Goal: Transaction & Acquisition: Subscribe to service/newsletter

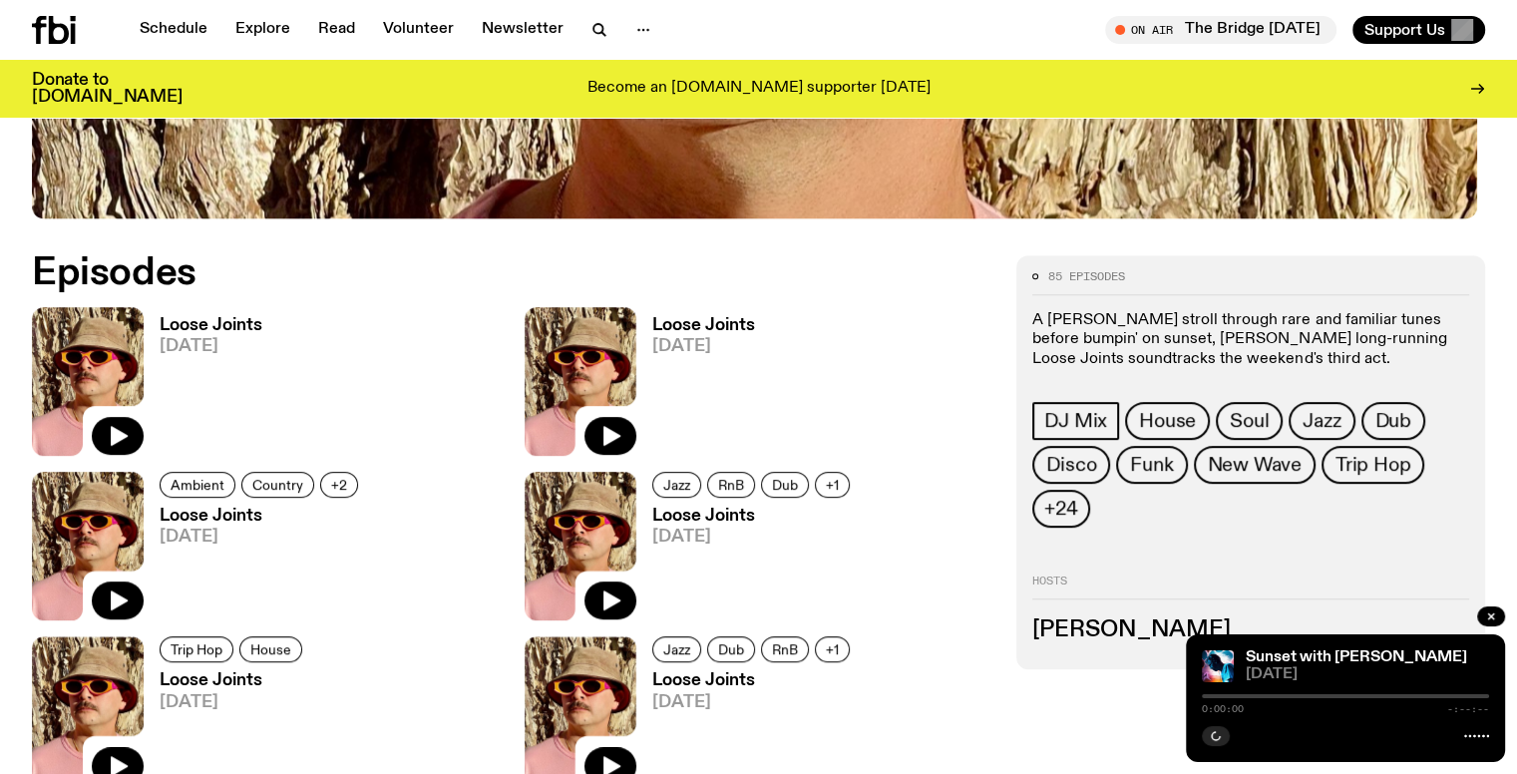
scroll to position [883, 0]
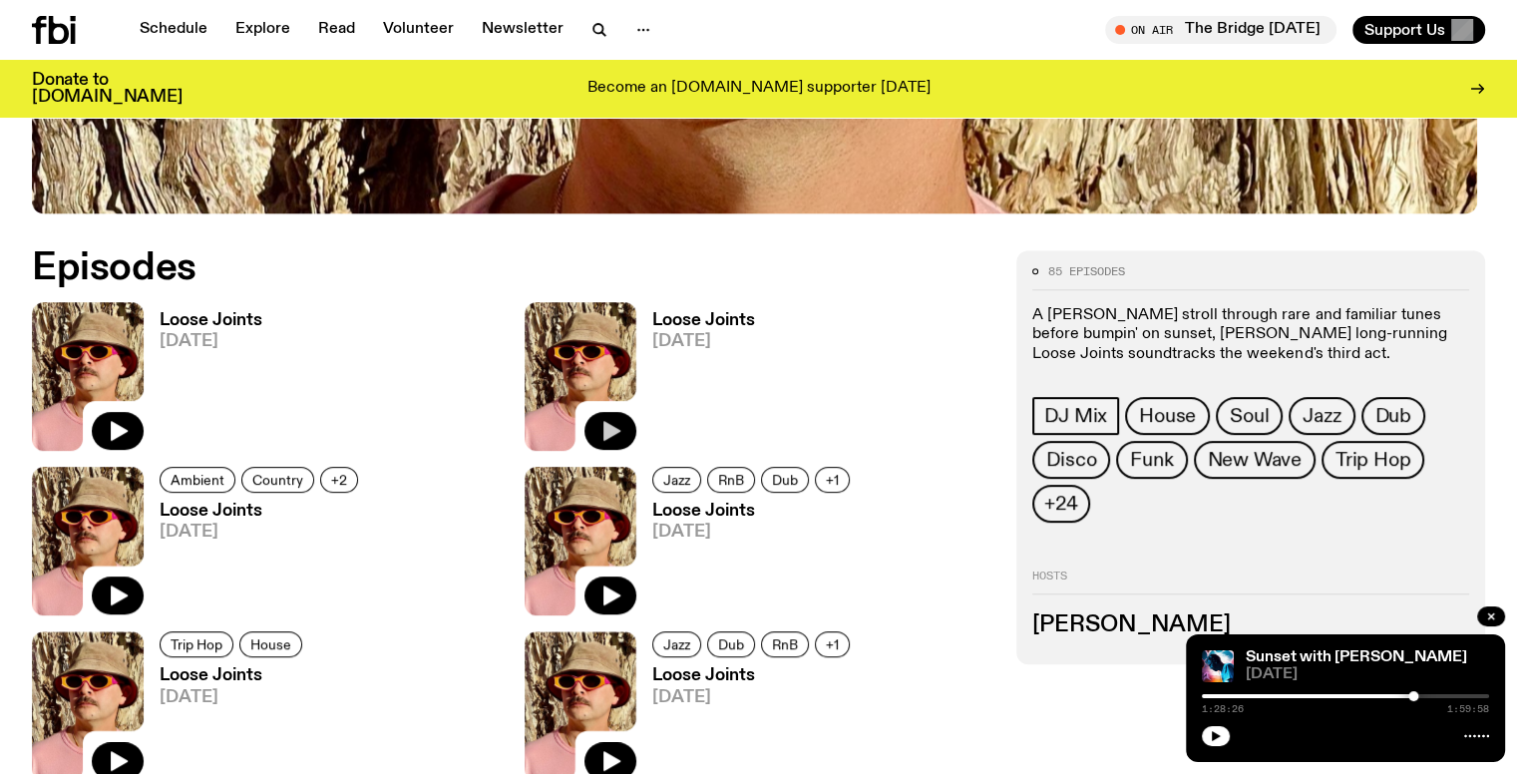
click at [604, 424] on icon "button" at bounding box center [612, 431] width 17 height 20
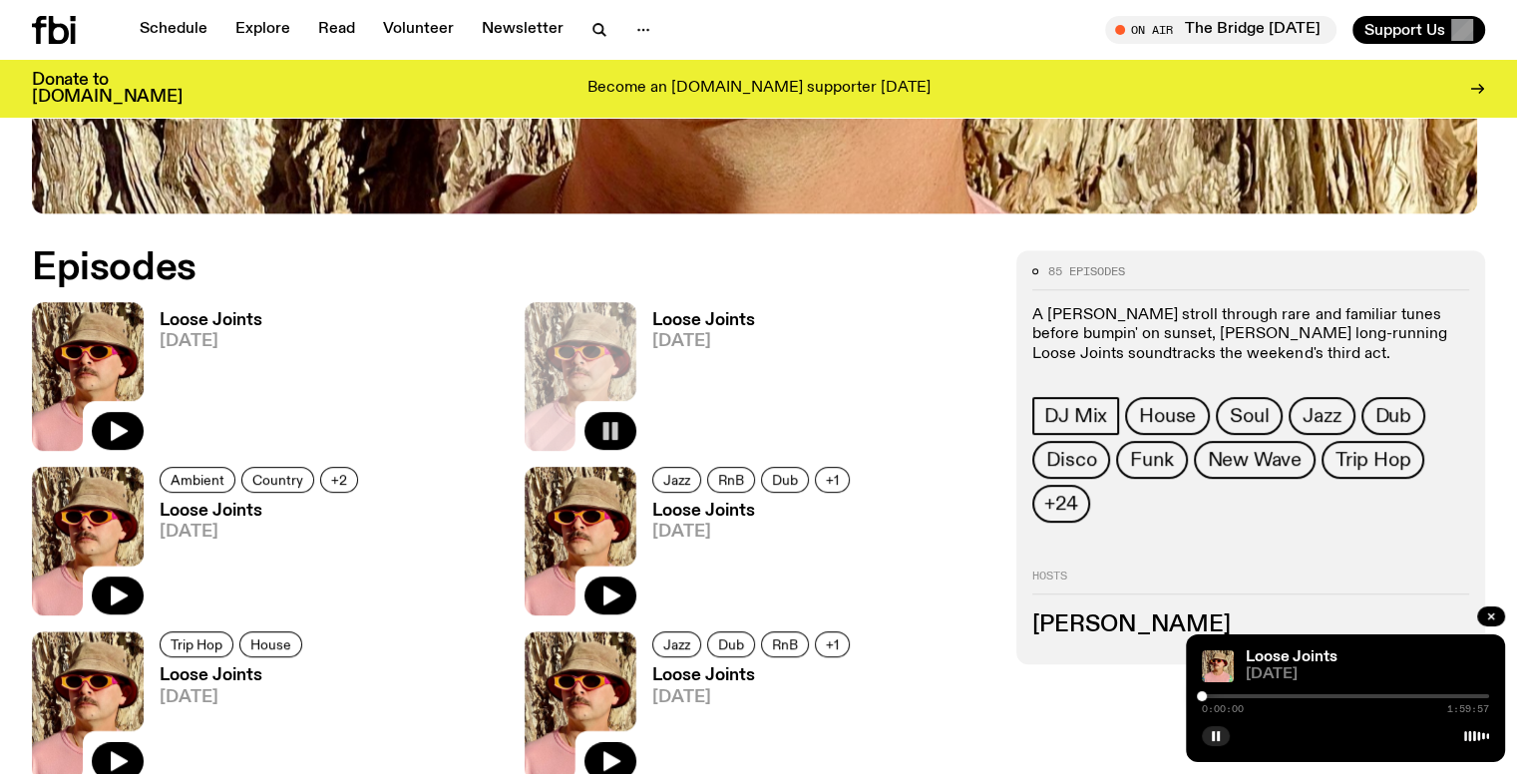
click at [1293, 694] on div at bounding box center [1345, 696] width 287 height 4
click at [1284, 696] on div at bounding box center [1149, 696] width 287 height 4
click at [1279, 694] on div at bounding box center [1284, 696] width 10 height 10
click at [1269, 696] on div at bounding box center [1135, 696] width 287 height 4
click at [1265, 696] on div at bounding box center [1265, 696] width 10 height 10
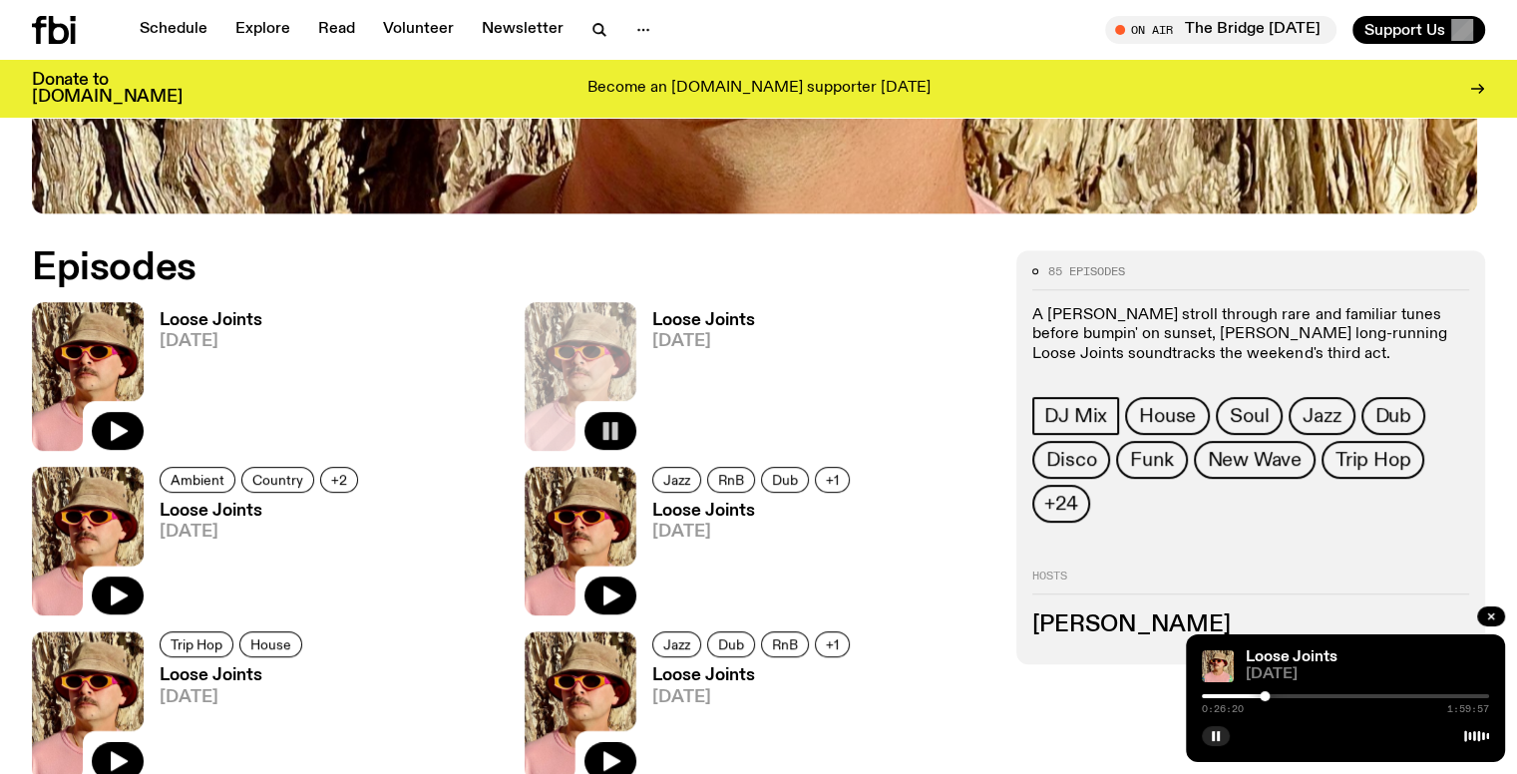
click at [1277, 695] on div at bounding box center [1345, 696] width 287 height 4
click at [1280, 695] on div at bounding box center [1280, 696] width 10 height 10
click at [1278, 695] on div at bounding box center [1280, 696] width 10 height 10
click at [1364, 695] on div at bounding box center [1345, 696] width 287 height 4
click at [1365, 695] on div at bounding box center [1364, 696] width 10 height 10
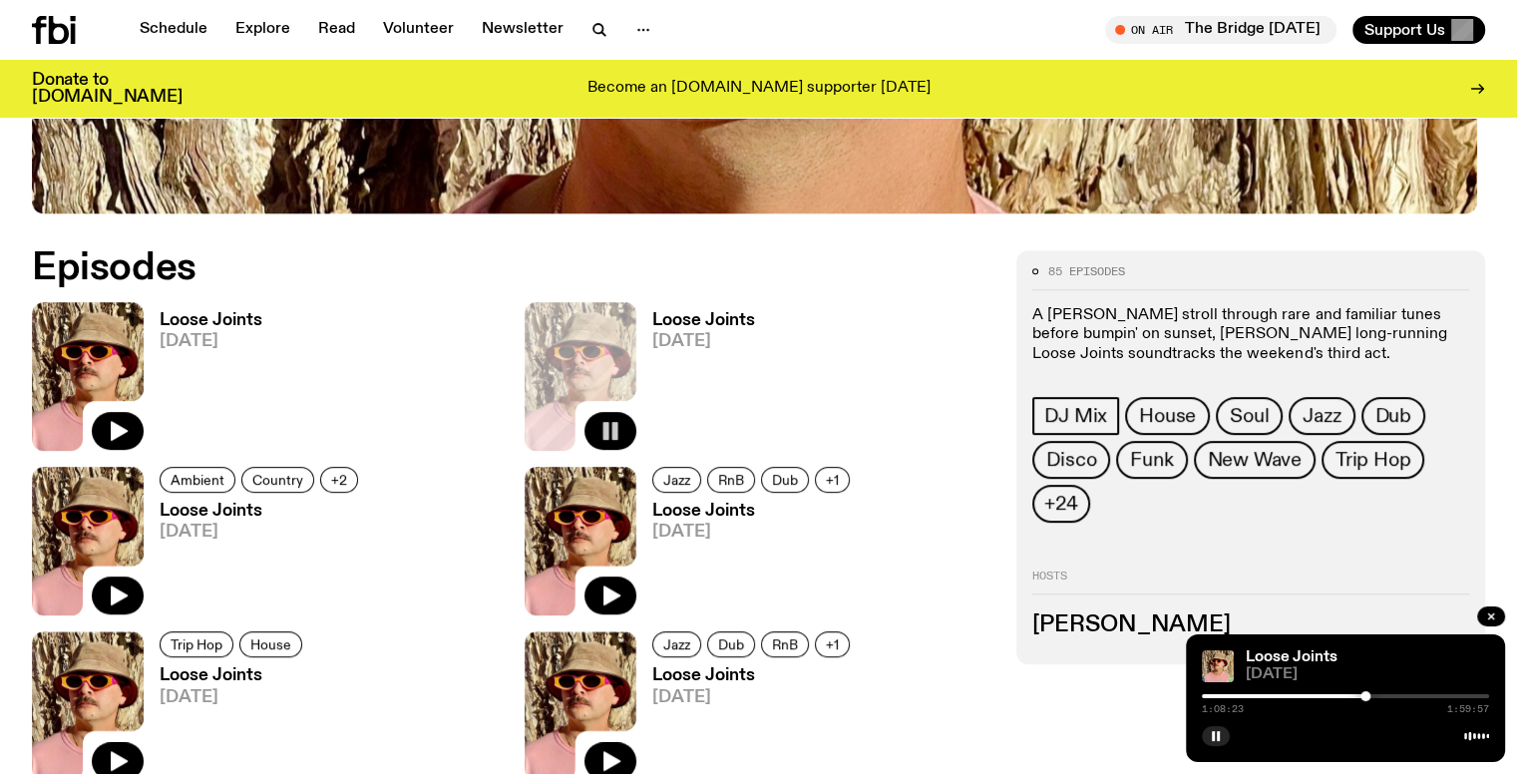
click at [1366, 695] on div at bounding box center [1366, 696] width 10 height 10
click at [1368, 695] on div at bounding box center [1366, 696] width 10 height 10
click at [1362, 694] on div at bounding box center [1224, 696] width 287 height 4
click at [1369, 695] on div at bounding box center [1345, 696] width 287 height 4
